Goal: Find specific page/section: Find specific page/section

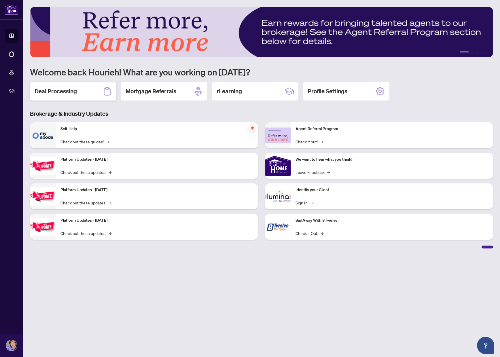
click at [69, 91] on h2 "Deal Processing" at bounding box center [56, 91] width 42 height 8
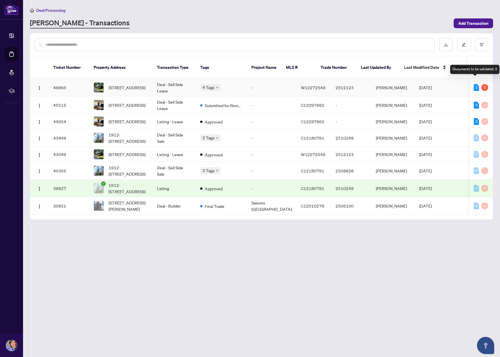
click at [474, 84] on div "2" at bounding box center [476, 87] width 5 height 7
click at [131, 84] on span "[STREET_ADDRESS]" at bounding box center [127, 87] width 37 height 6
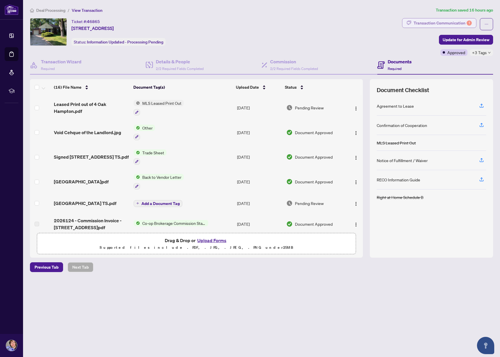
click at [440, 21] on div "Transaction Communication 1" at bounding box center [443, 22] width 58 height 9
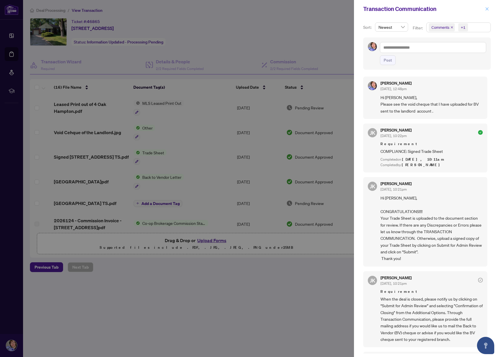
click at [486, 10] on icon "close" at bounding box center [487, 8] width 3 height 3
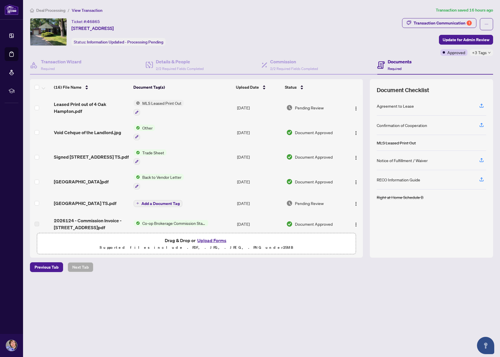
click at [475, 55] on span "+3 Tags" at bounding box center [479, 52] width 15 height 7
click at [327, 33] on div "Ticket #: 46865 [STREET_ADDRESS] Status: Information Updated - Processing Pendi…" at bounding box center [215, 32] width 370 height 28
